Goal: Check status

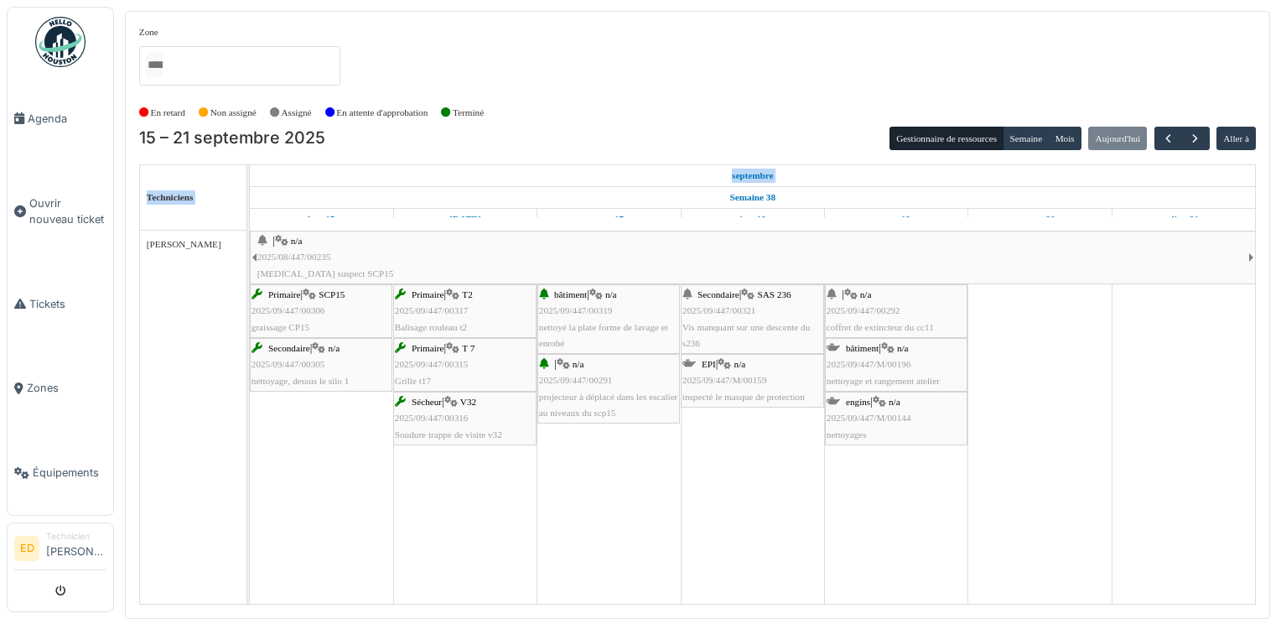
drag, startPoint x: 668, startPoint y: 204, endPoint x: 684, endPoint y: 617, distance: 413.5
click at [684, 617] on div "Zone bâtiment bungalow supervision carrière engins ensemble du site EPI local é…" at bounding box center [697, 315] width 1145 height 608
drag, startPoint x: 684, startPoint y: 617, endPoint x: 793, endPoint y: 333, distance: 304.3
click at [793, 333] on div "Secondaire | SAS 236 2025/09/447/00321 Vis manquant sur une descente du s236" at bounding box center [752, 319] width 140 height 65
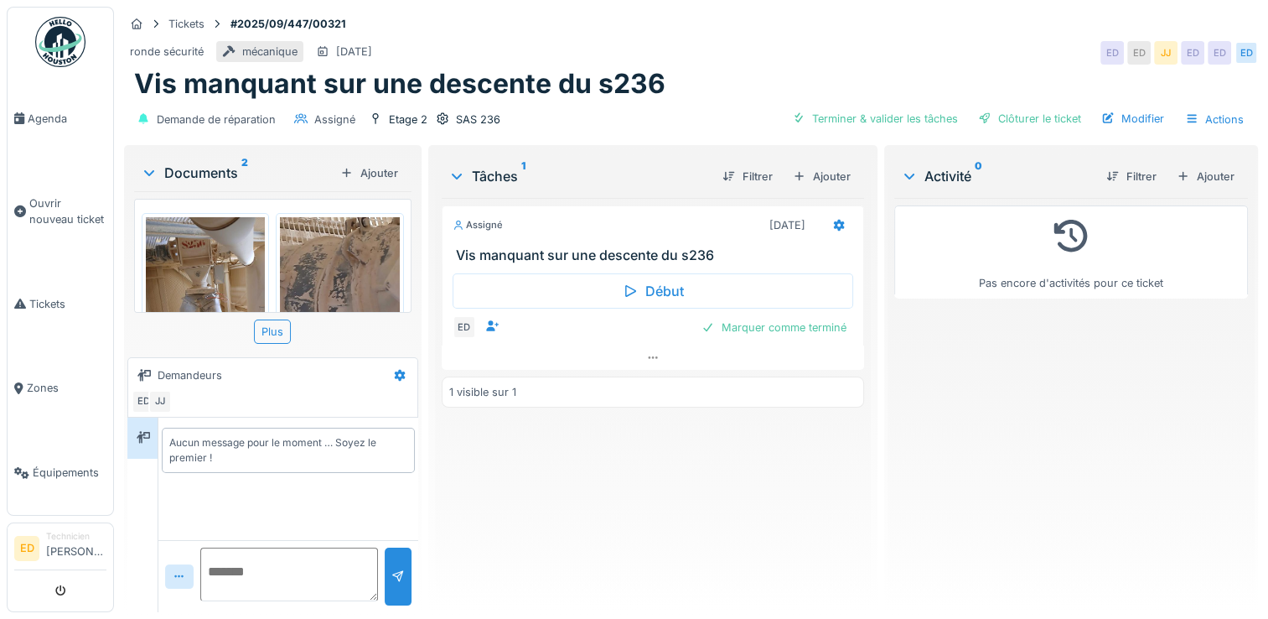
click at [841, 462] on div "Assigné [DATE] Vis manquant sur une descente du s236 Début ED Marquer comme ter…" at bounding box center [653, 398] width 422 height 401
